Goal: Task Accomplishment & Management: Complete application form

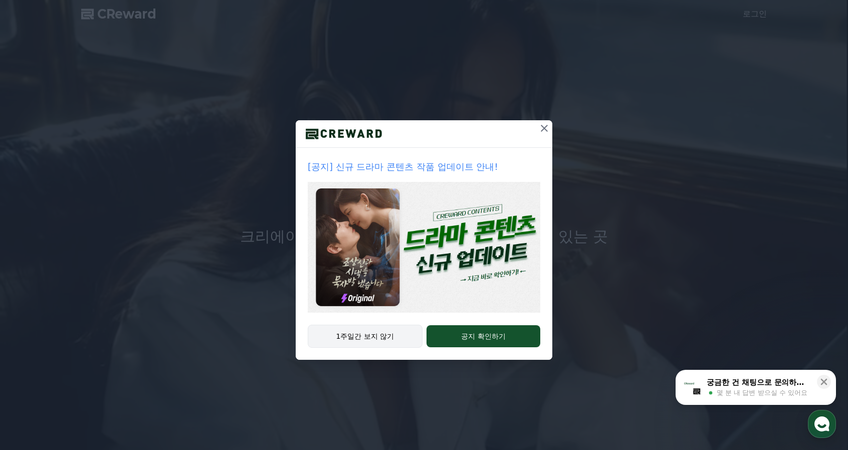
click at [367, 343] on button "1주일간 보지 않기" at bounding box center [365, 336] width 115 height 23
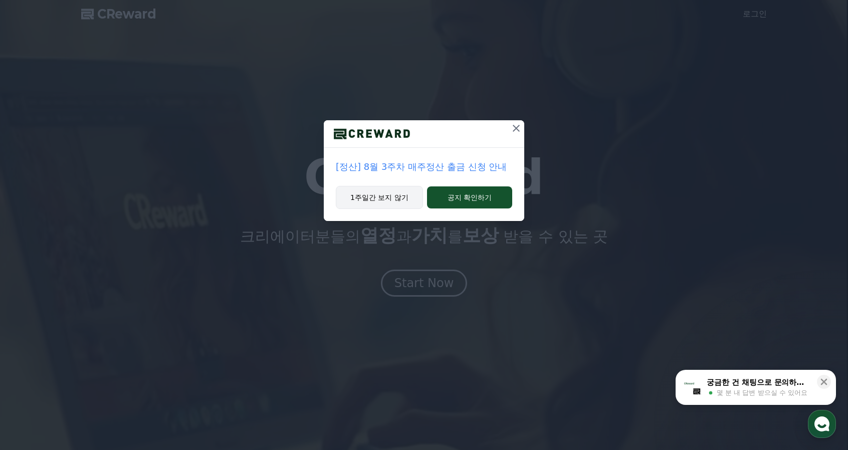
click at [391, 208] on button "1주일간 보지 않기" at bounding box center [379, 197] width 87 height 23
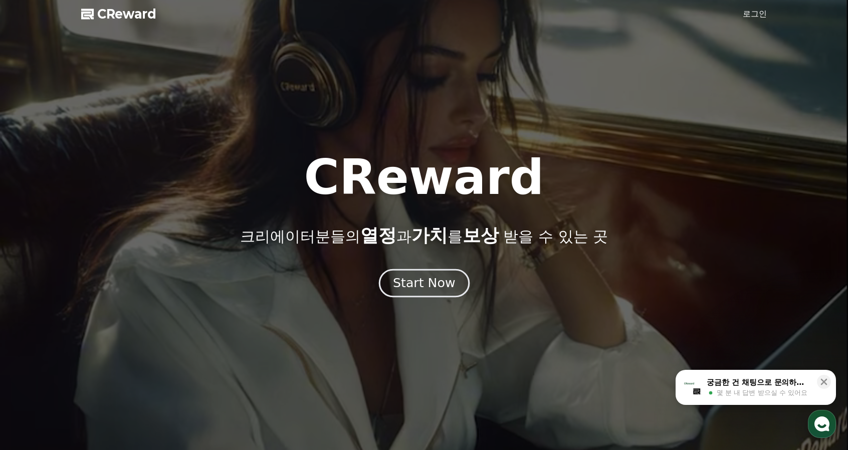
click at [432, 289] on div "Start Now" at bounding box center [424, 283] width 62 height 17
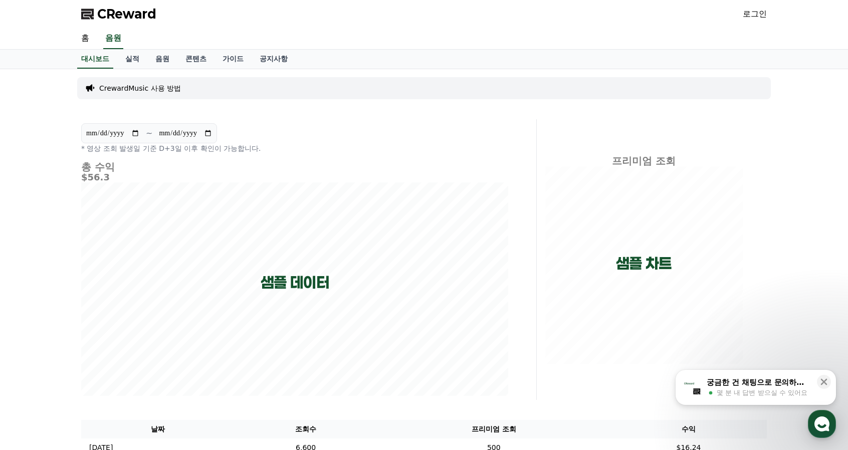
click at [756, 19] on link "로그인" at bounding box center [755, 14] width 24 height 12
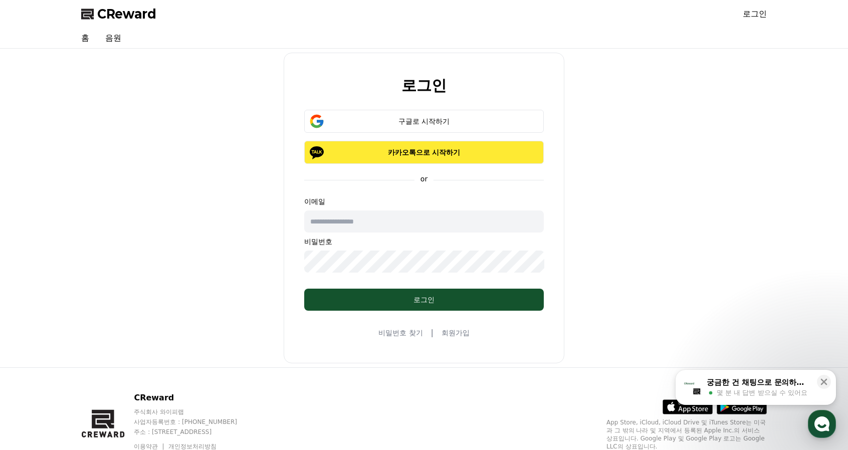
click at [420, 152] on p "카카오톡으로 시작하기" at bounding box center [424, 152] width 211 height 10
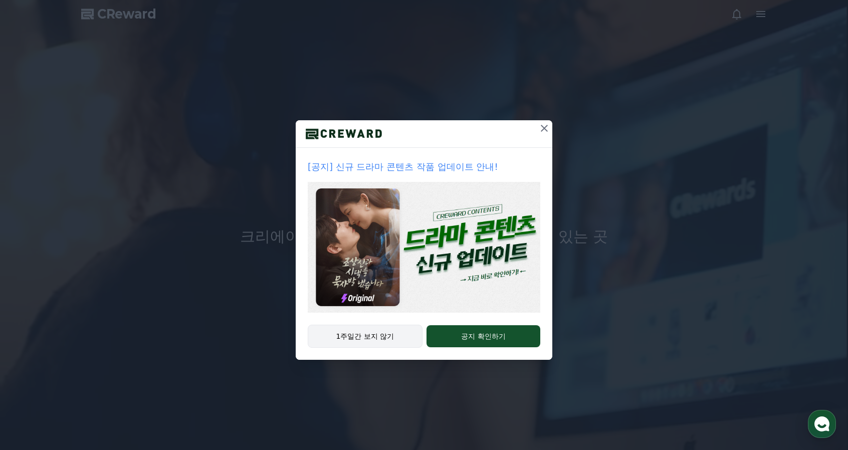
click at [385, 332] on button "1주일간 보지 않기" at bounding box center [365, 336] width 115 height 23
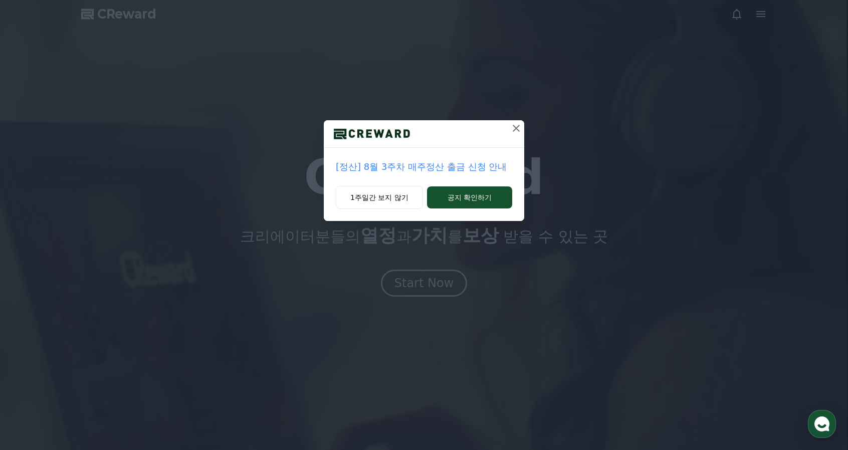
click at [514, 125] on icon at bounding box center [516, 128] width 12 height 12
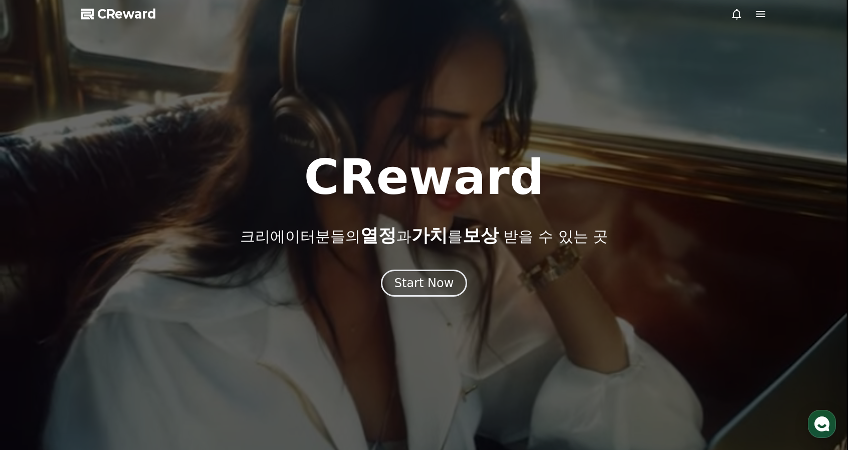
click at [763, 13] on icon at bounding box center [761, 14] width 12 height 12
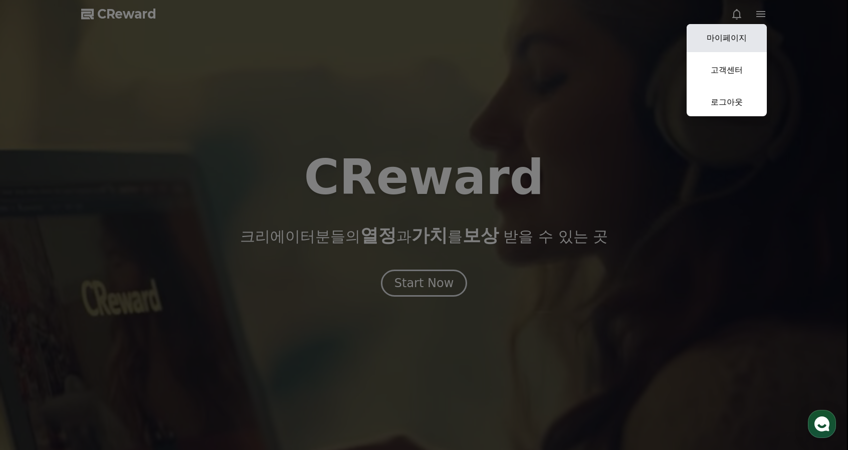
click at [742, 42] on link "마이페이지" at bounding box center [727, 38] width 80 height 28
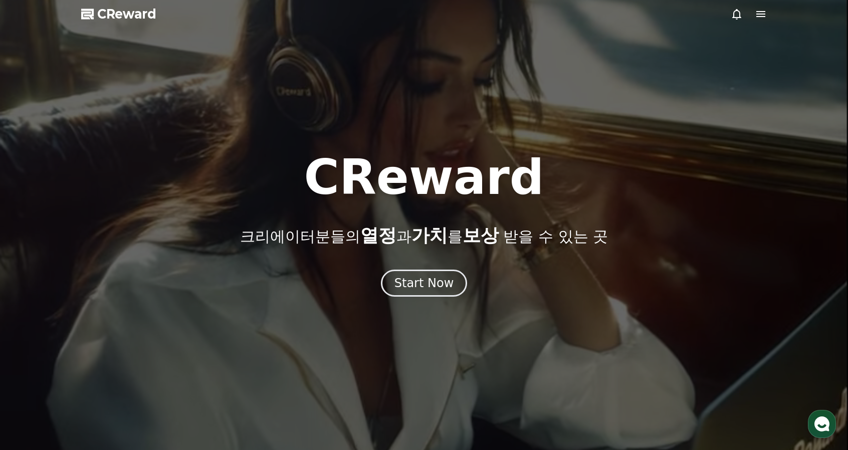
select select "**********"
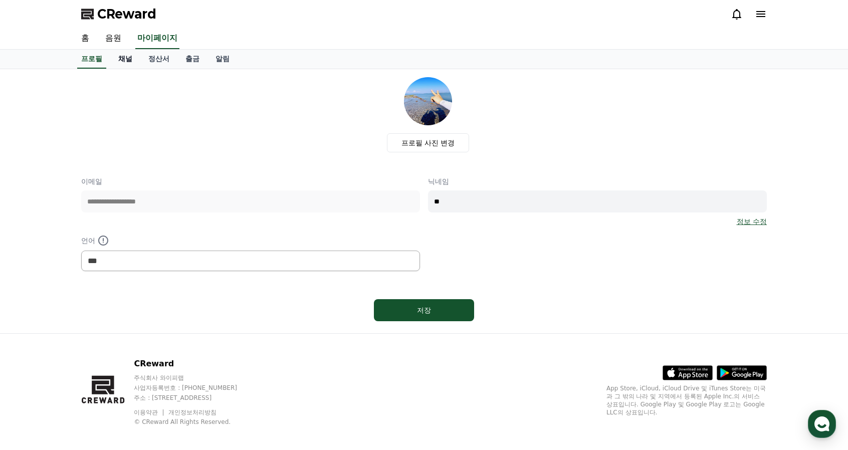
click at [124, 57] on link "채널" at bounding box center [125, 59] width 30 height 19
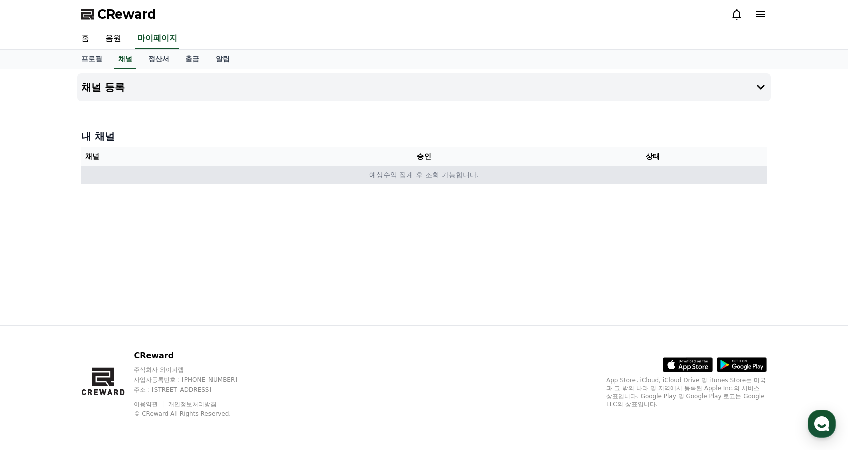
click at [463, 178] on td "예상수익 집계 후 조회 가능합니다." at bounding box center [424, 175] width 686 height 19
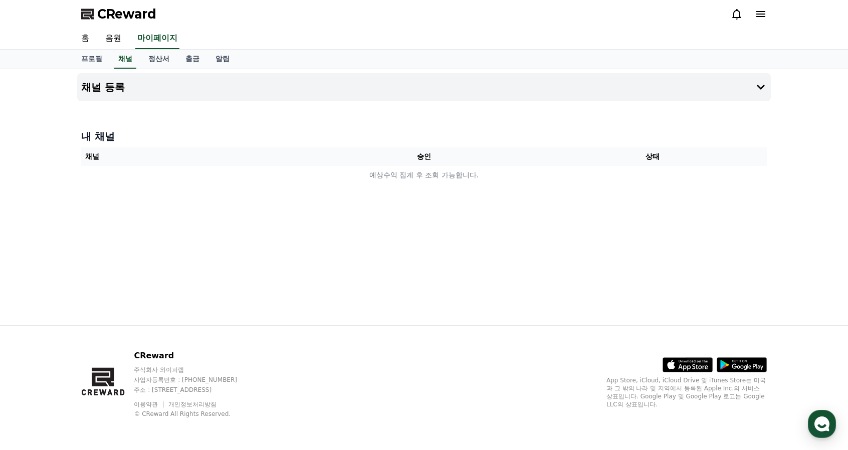
click at [422, 161] on th "승인" at bounding box center [424, 156] width 229 height 19
click at [424, 154] on th "승인" at bounding box center [424, 156] width 229 height 19
click at [747, 88] on button "채널 등록" at bounding box center [424, 87] width 694 height 28
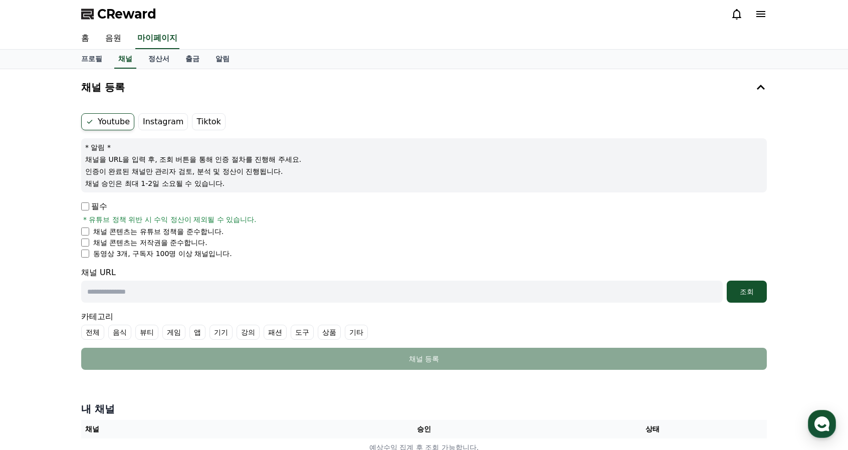
click at [137, 291] on input "text" at bounding box center [402, 292] width 642 height 22
paste input "**********"
type input "**********"
click at [747, 233] on li "채널 콘텐츠는 유튜브 정책을 준수합니다." at bounding box center [424, 232] width 686 height 10
click at [752, 294] on div "조회" at bounding box center [747, 292] width 32 height 10
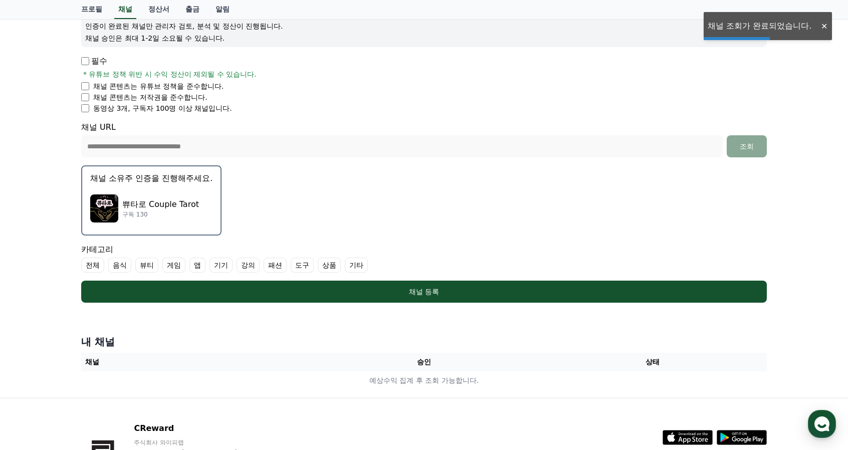
scroll to position [150, 0]
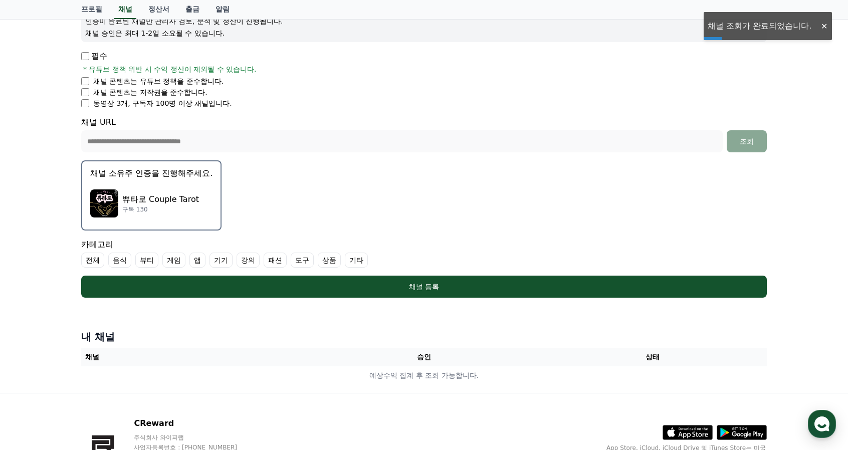
click at [140, 213] on div "쀼타로 Couple Tarot 구독 130" at bounding box center [151, 204] width 122 height 40
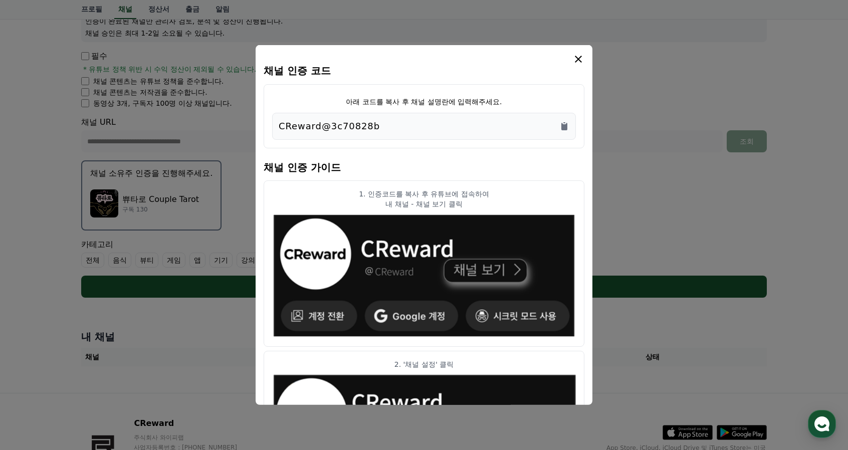
drag, startPoint x: 377, startPoint y: 127, endPoint x: 256, endPoint y: 142, distance: 122.3
click at [256, 142] on div "채널 인증 코드 아래 코드를 복사 후 채널 설명란에 입력해주세요. CReward@3c70828b 채널 인증 가이드 1. 인증코드를 복사 후 유…" at bounding box center [424, 225] width 337 height 360
copy p "CReward@3c70828b"
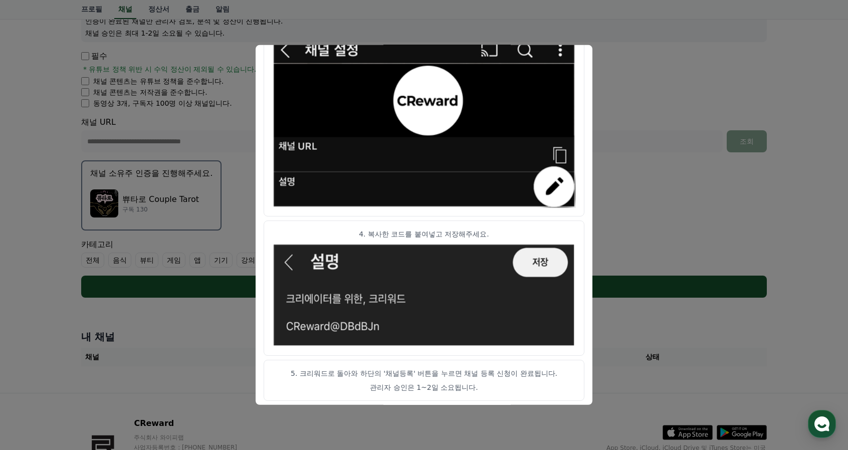
scroll to position [503, 0]
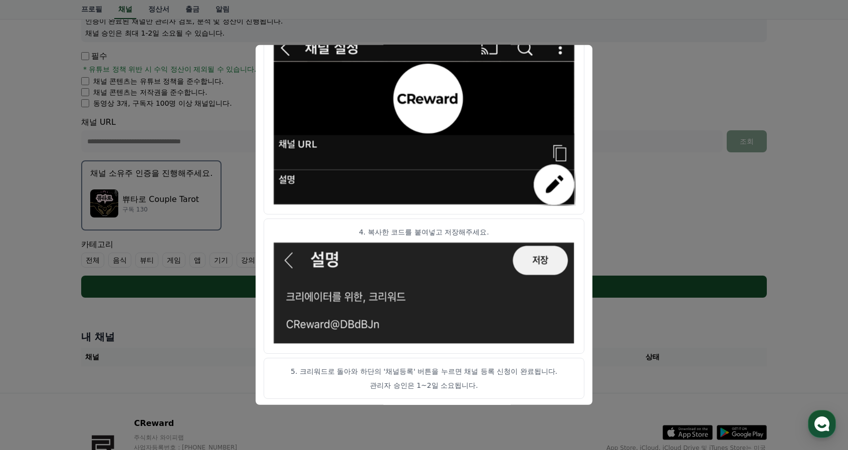
click at [668, 222] on button "close modal" at bounding box center [424, 225] width 848 height 450
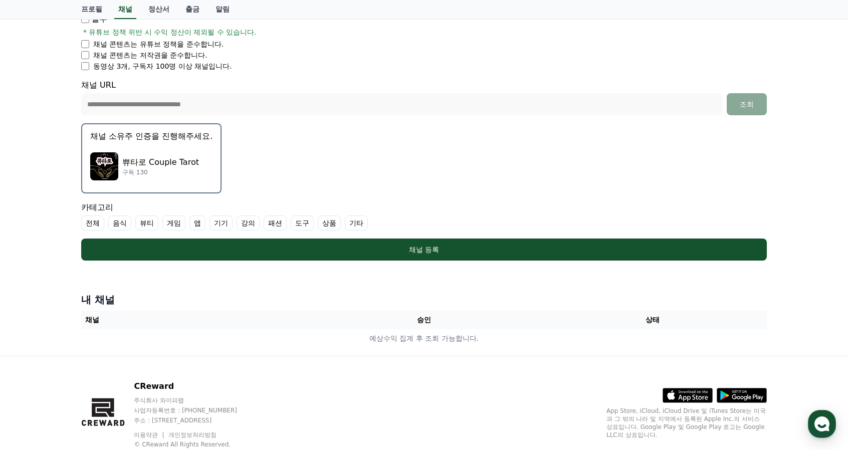
scroll to position [217, 0]
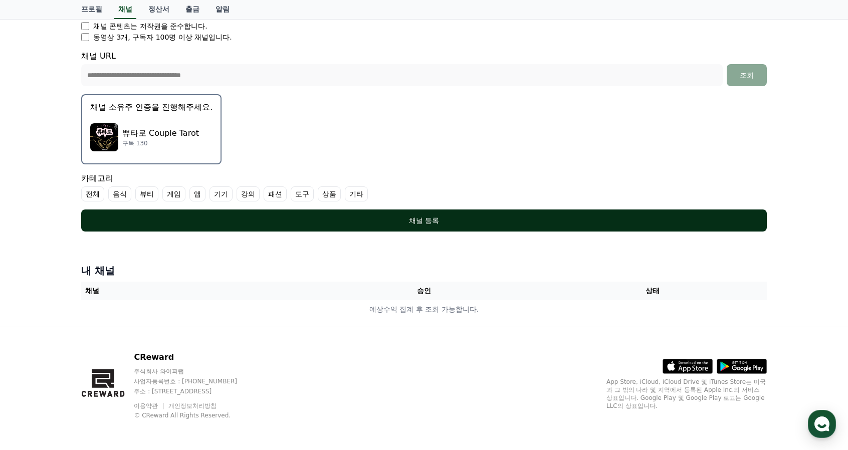
click at [485, 218] on div "채널 등록" at bounding box center [424, 221] width 646 height 10
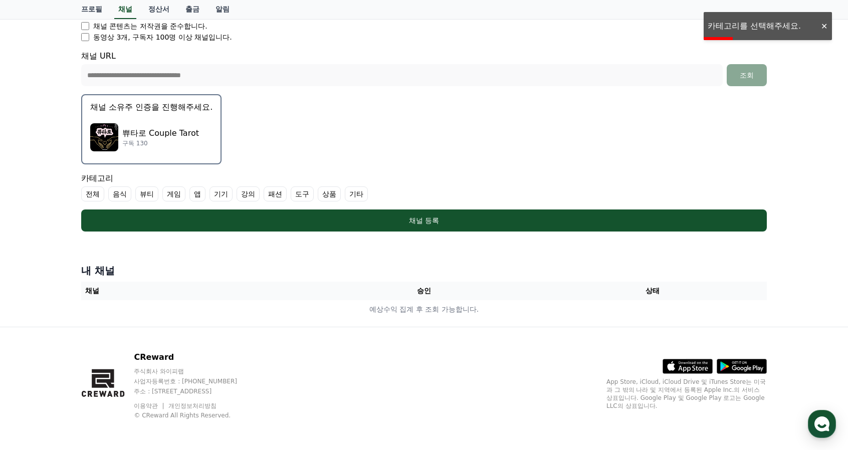
click at [349, 197] on label "기타" at bounding box center [356, 194] width 23 height 15
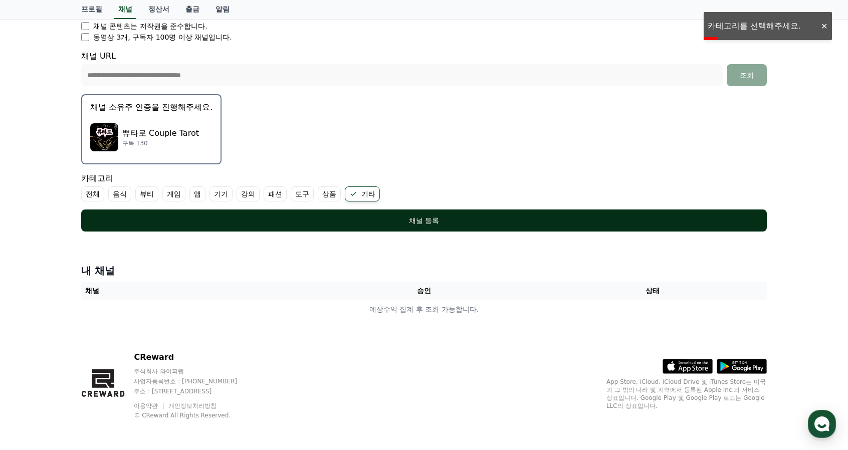
click at [451, 217] on div "채널 등록" at bounding box center [424, 221] width 646 height 10
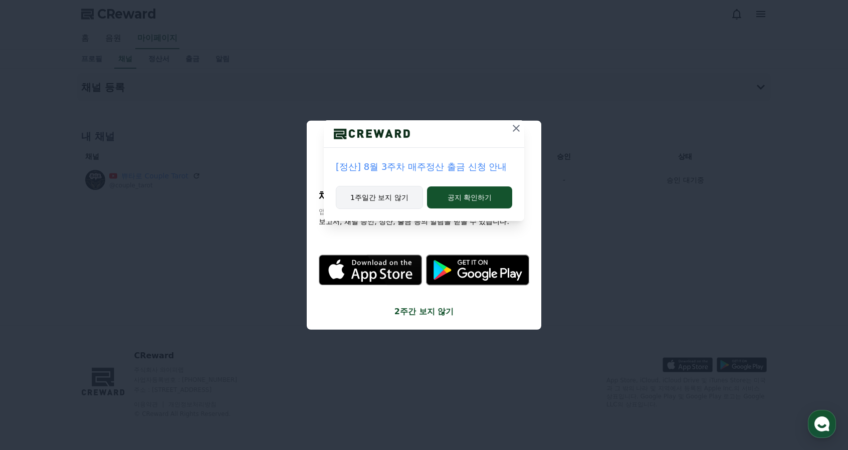
click at [404, 199] on button "1주일간 보지 않기" at bounding box center [379, 197] width 87 height 23
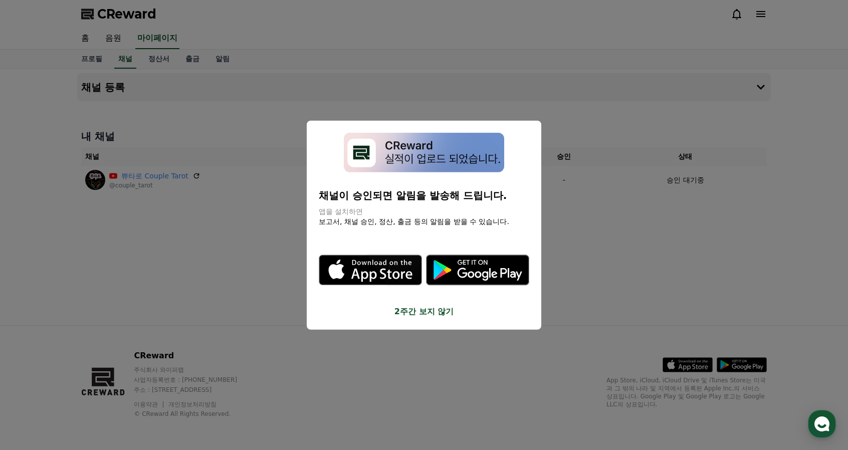
click at [431, 317] on button "2주간 보지 않기" at bounding box center [424, 311] width 211 height 12
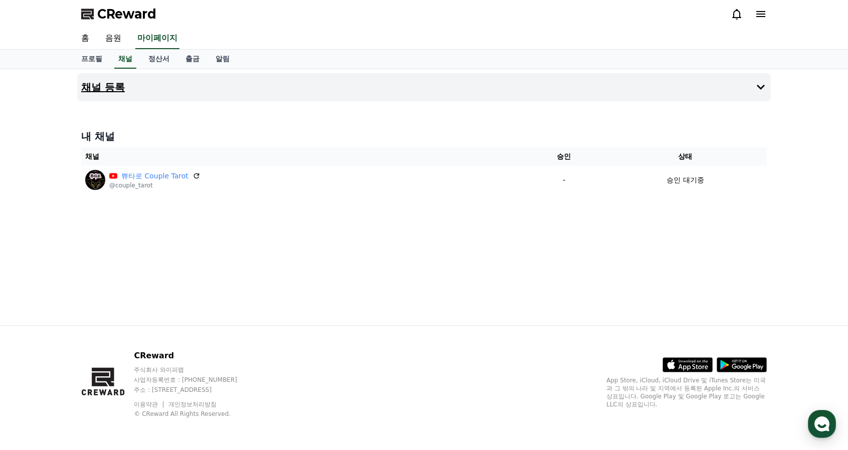
click at [705, 85] on button "채널 등록" at bounding box center [424, 87] width 694 height 28
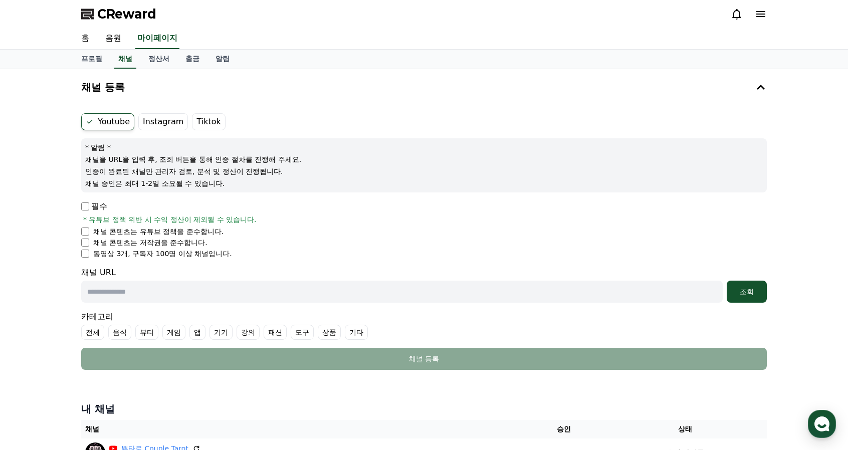
click at [156, 120] on label "Instagram" at bounding box center [163, 121] width 50 height 17
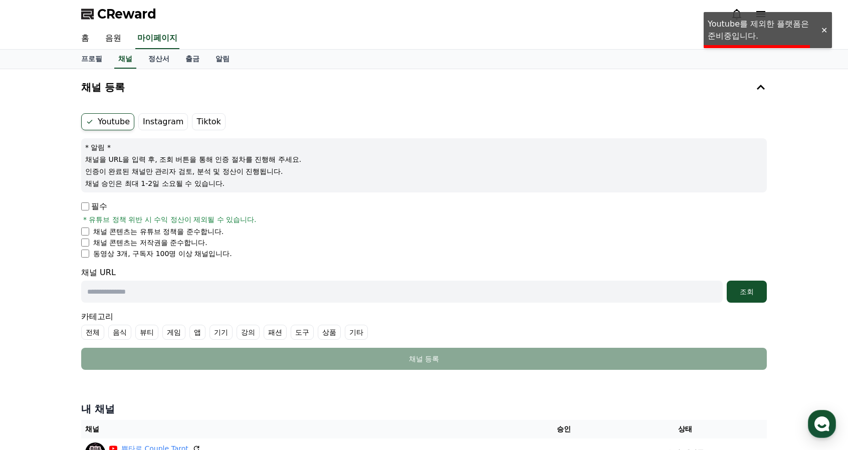
click at [158, 125] on label "Instagram" at bounding box center [163, 121] width 50 height 17
